Goal: Task Accomplishment & Management: Use online tool/utility

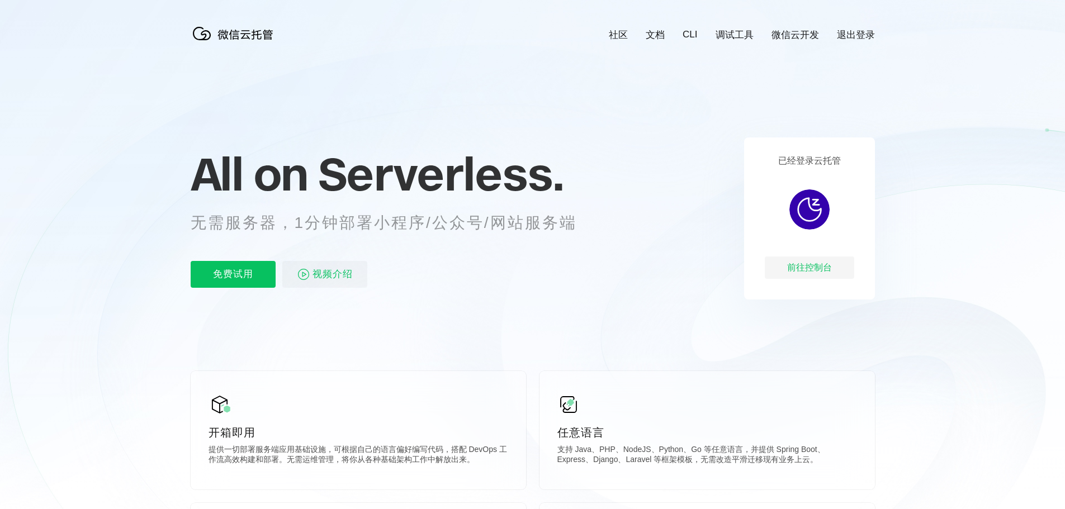
scroll to position [0, 1988]
click at [246, 271] on p "免费试用" at bounding box center [233, 274] width 85 height 27
click at [794, 278] on div "前往控制台" at bounding box center [809, 268] width 89 height 22
